Goal: Task Accomplishment & Management: Manage account settings

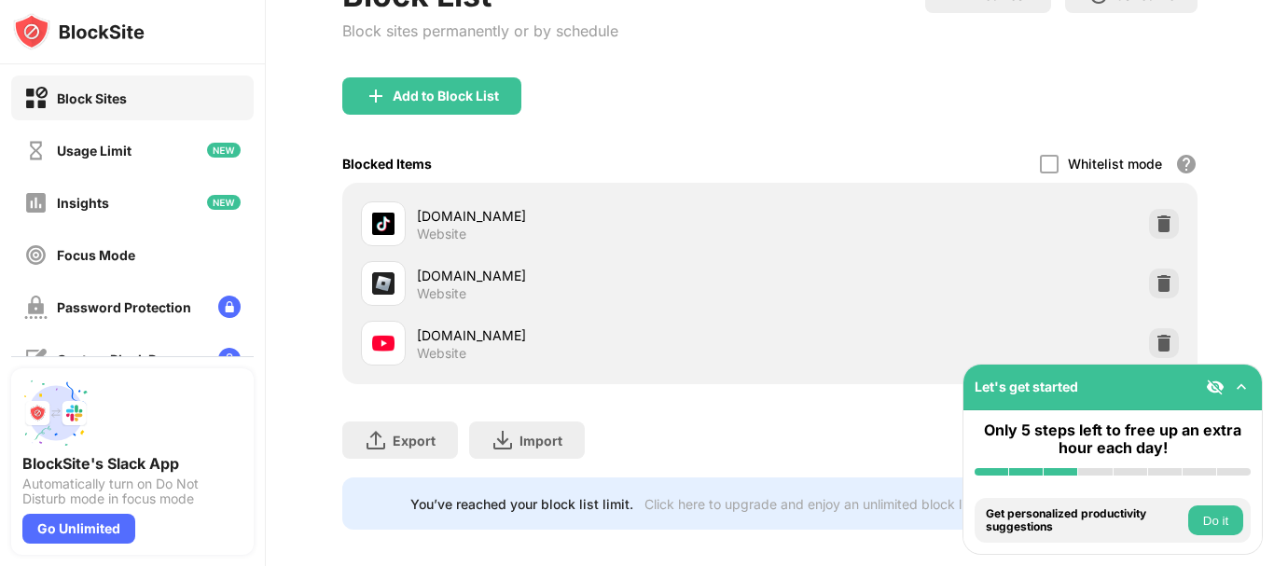
scroll to position [156, 0]
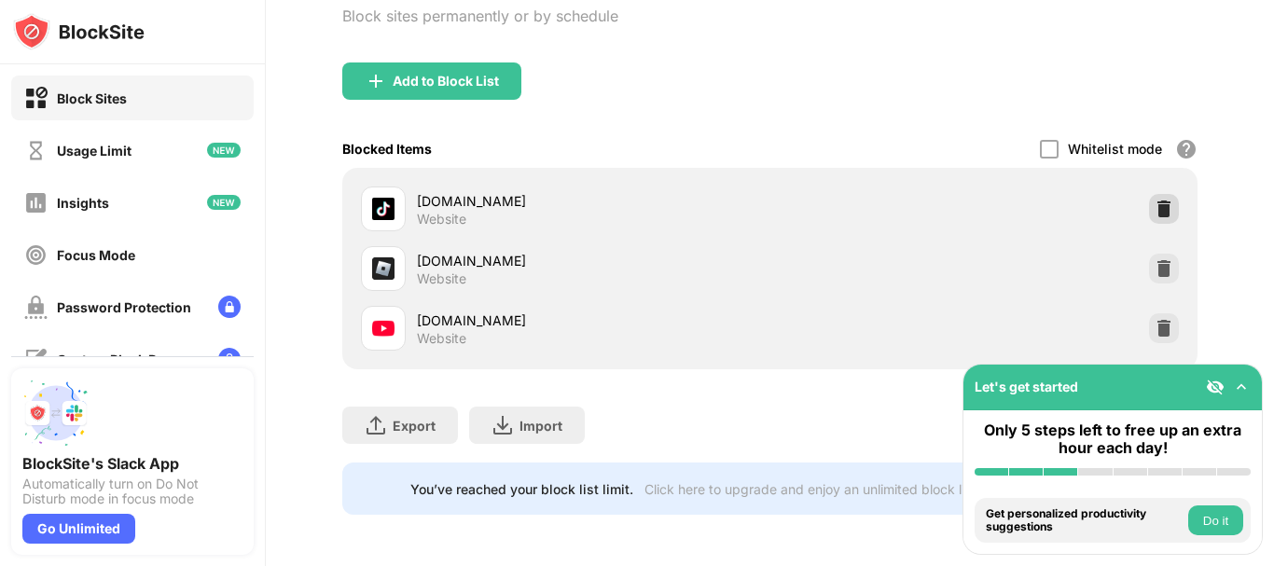
click at [1155, 206] on img at bounding box center [1164, 209] width 19 height 19
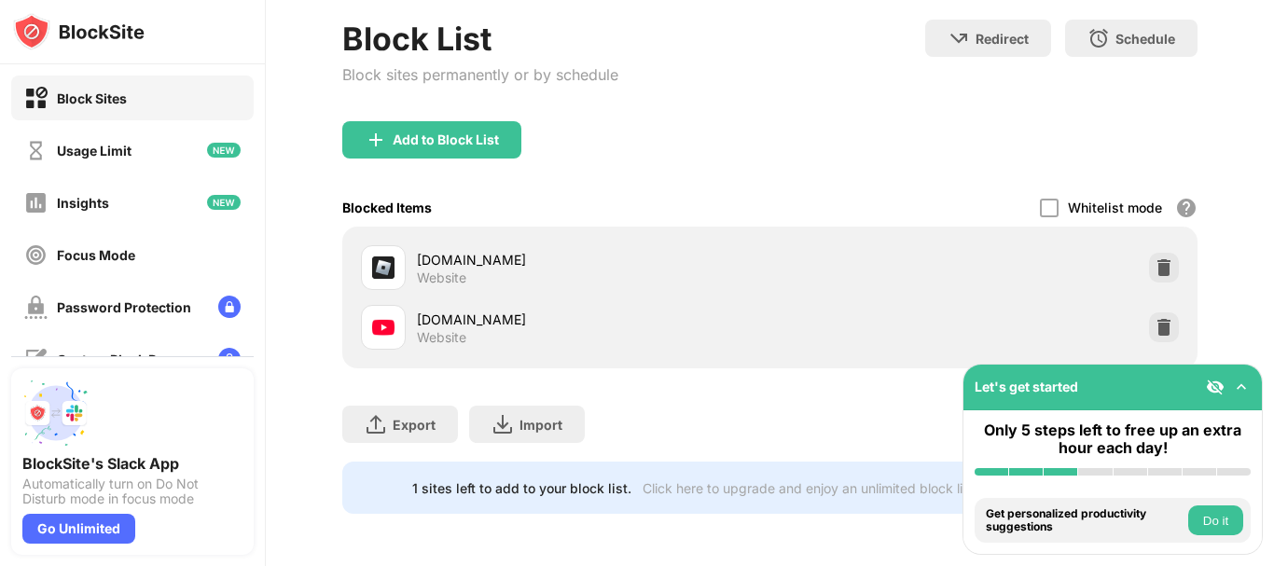
scroll to position [111, 0]
click at [1155, 258] on img at bounding box center [1164, 267] width 19 height 19
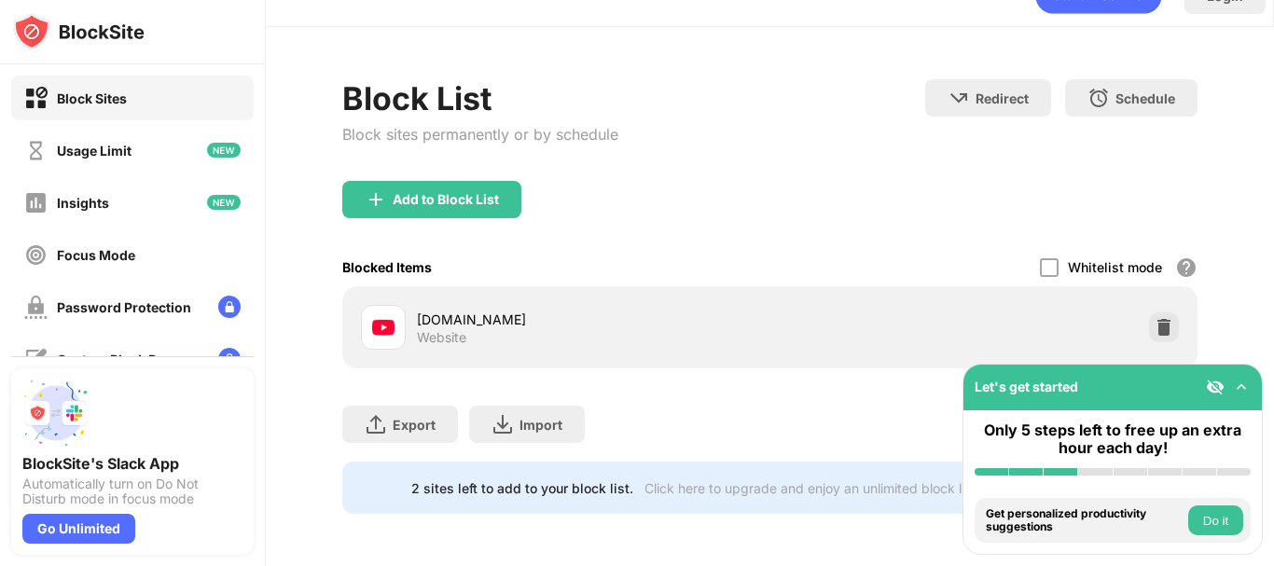
scroll to position [51, 0]
click at [1155, 318] on img at bounding box center [1164, 327] width 19 height 19
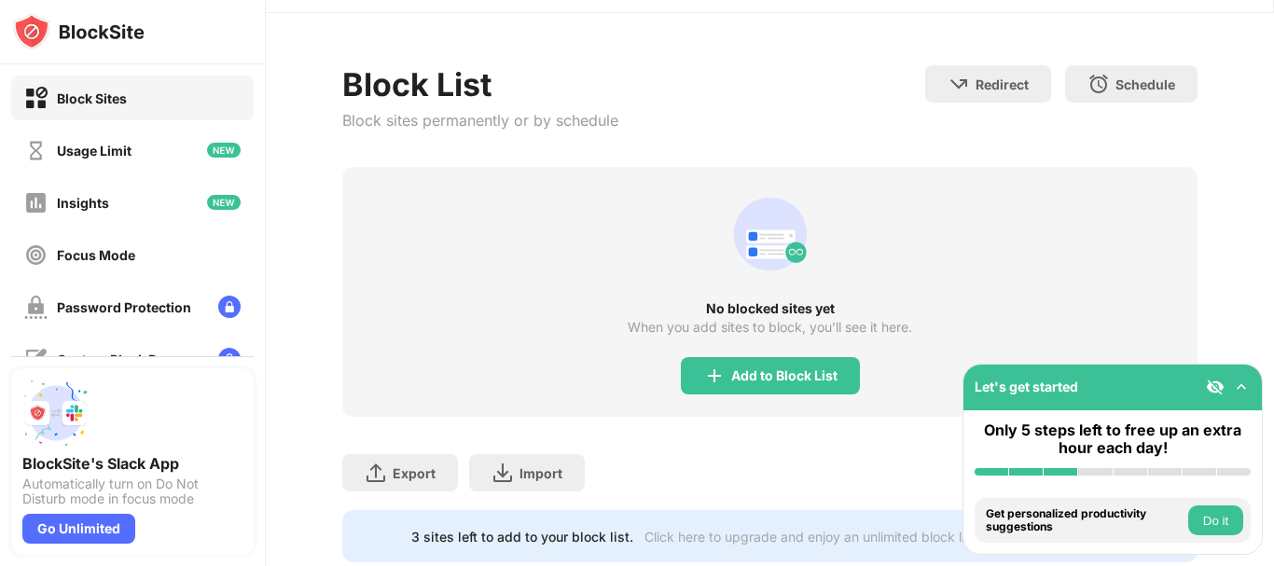
scroll to position [114, 0]
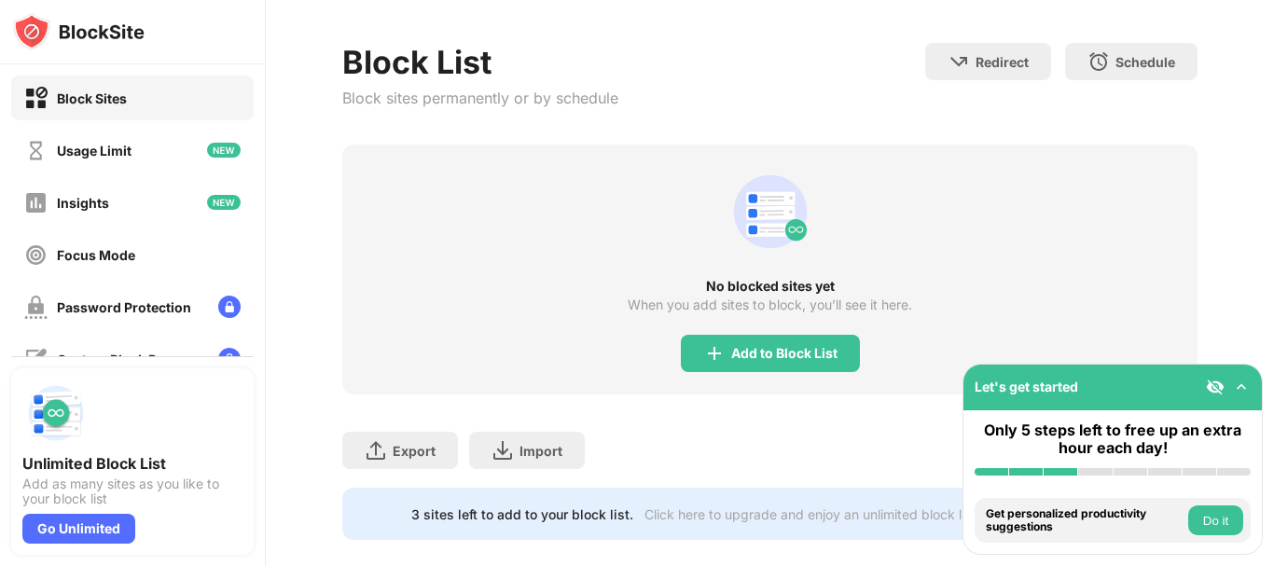
scroll to position [114, 0]
